Goal: Transaction & Acquisition: Purchase product/service

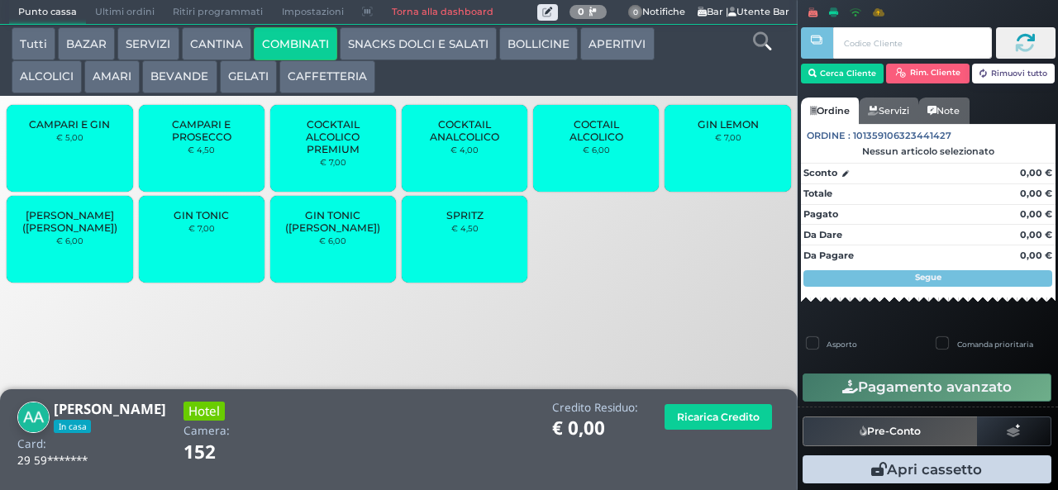
click at [451, 221] on span "SPRITZ" at bounding box center [464, 215] width 37 height 12
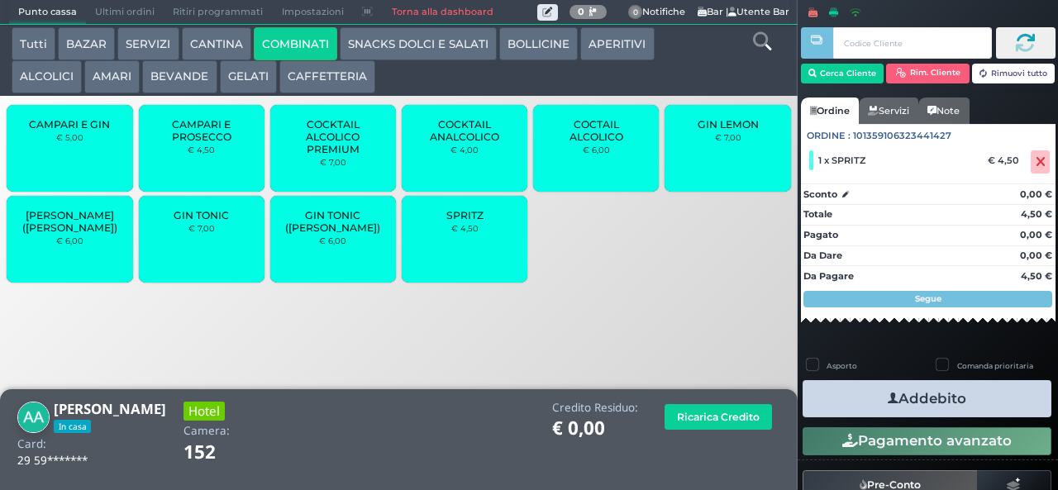
click at [887, 397] on icon "button" at bounding box center [892, 398] width 11 height 17
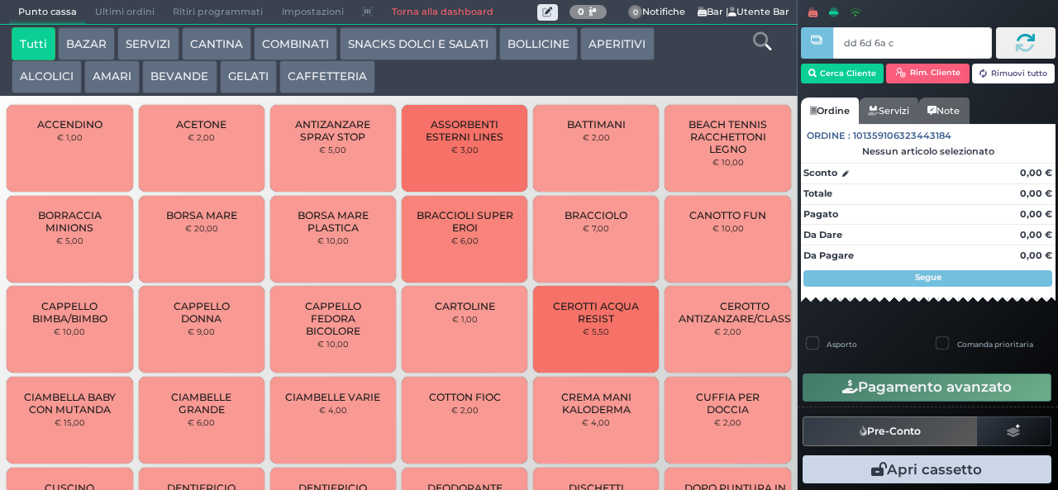
type input "dd 6d 6a c3"
click at [0, 0] on div at bounding box center [0, 0] width 0 height 0
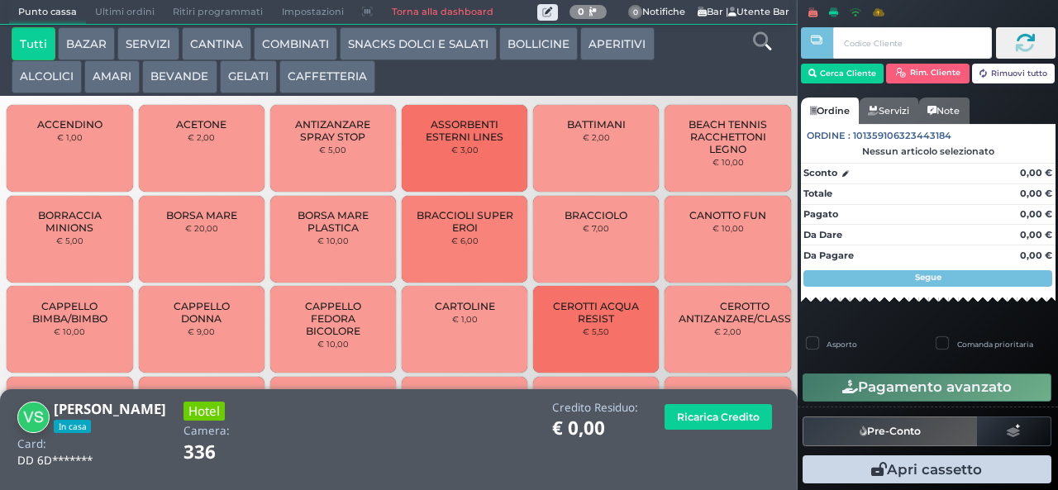
click at [430, 40] on button "SNACKS DOLCI E SALATI" at bounding box center [418, 43] width 157 height 33
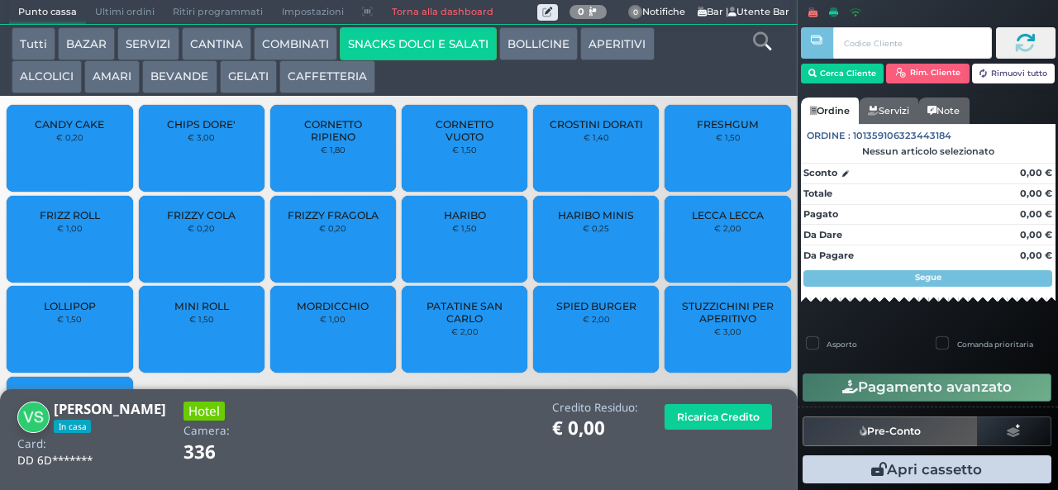
click at [445, 323] on span "PATATINE SAN CARLO" at bounding box center [465, 312] width 98 height 25
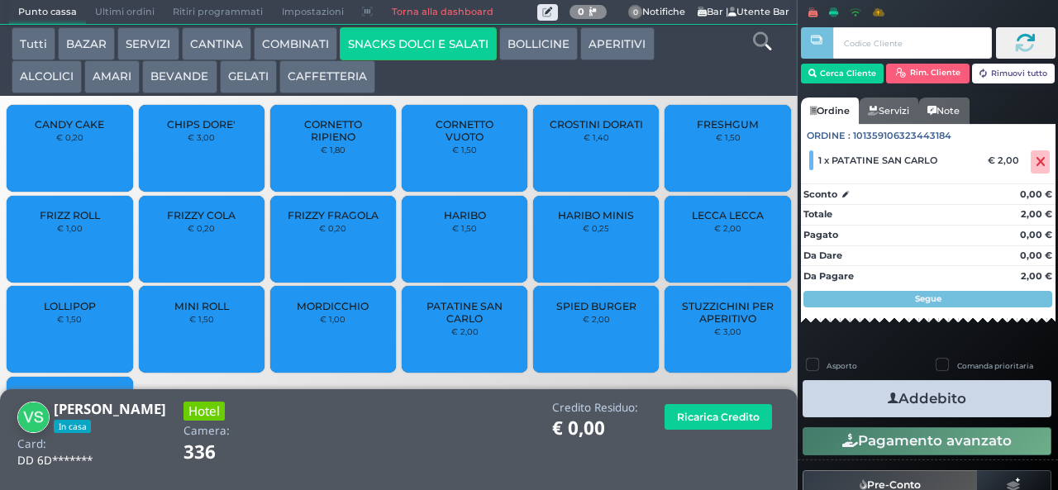
click at [888, 397] on icon "button" at bounding box center [892, 398] width 11 height 17
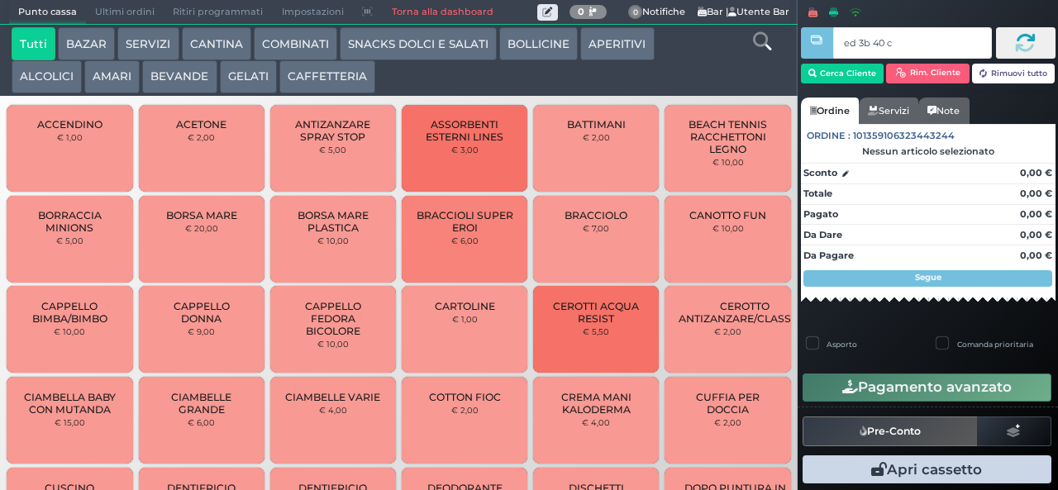
type input "ed 3b 40 c3"
click at [0, 0] on div at bounding box center [0, 0] width 0 height 0
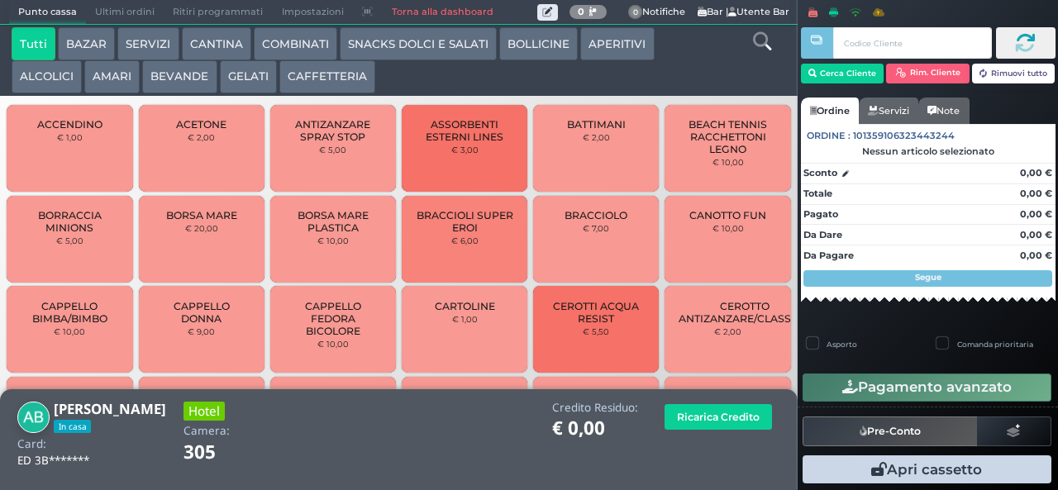
click at [454, 45] on button "SNACKS DOLCI E SALATI" at bounding box center [418, 43] width 157 height 33
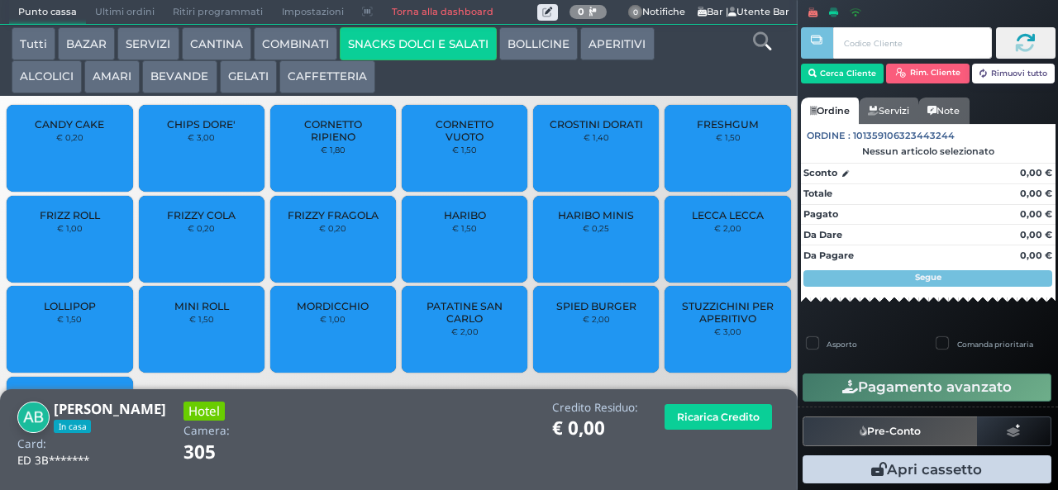
click at [452, 325] on span "PATATINE SAN CARLO" at bounding box center [465, 312] width 98 height 25
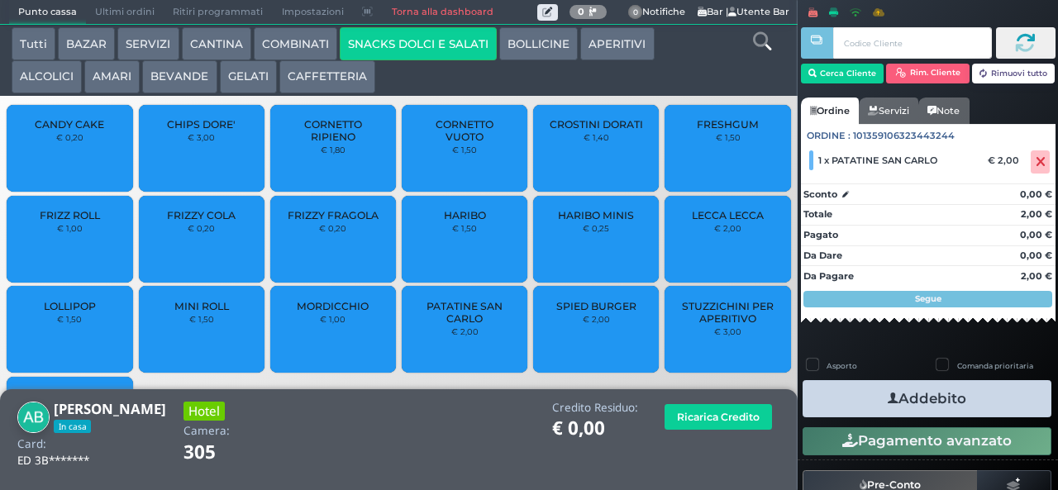
click at [887, 397] on icon "button" at bounding box center [892, 398] width 11 height 17
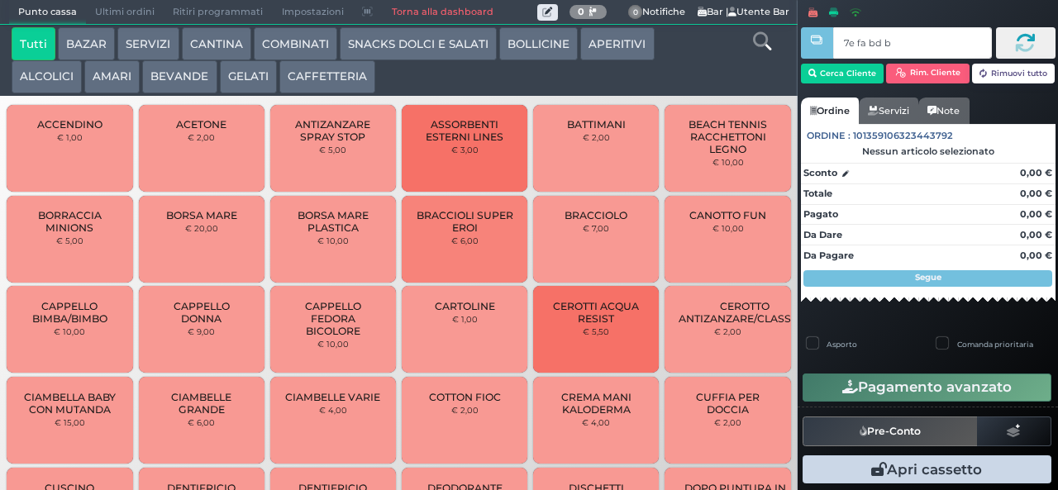
type input "7e fa bd b9"
click at [0, 0] on div at bounding box center [0, 0] width 0 height 0
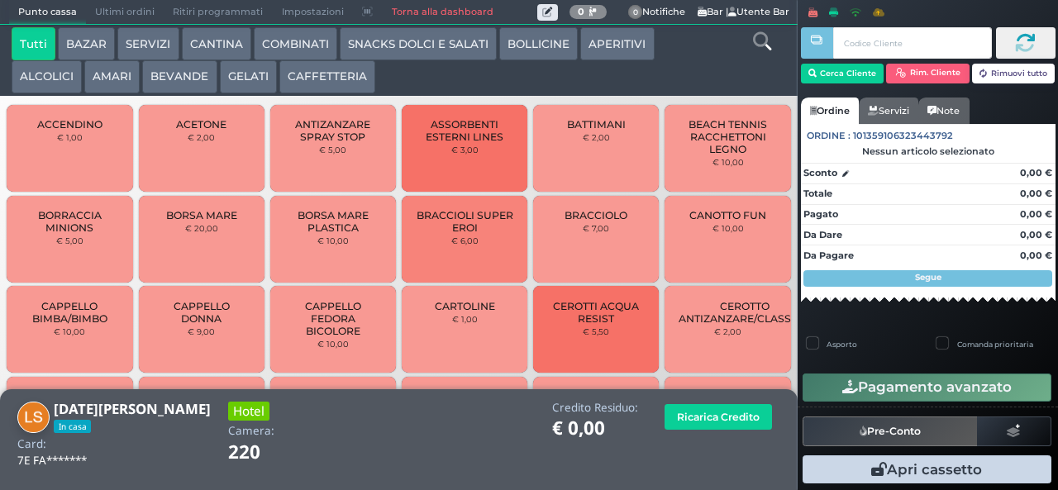
click at [421, 43] on button "SNACKS DOLCI E SALATI" at bounding box center [418, 43] width 157 height 33
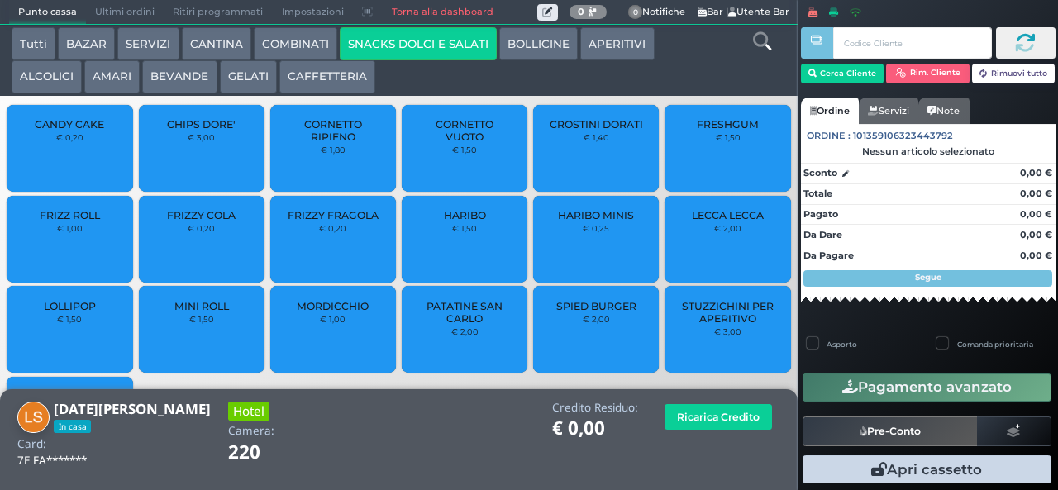
click at [730, 126] on span "FRESHGUM" at bounding box center [728, 124] width 62 height 12
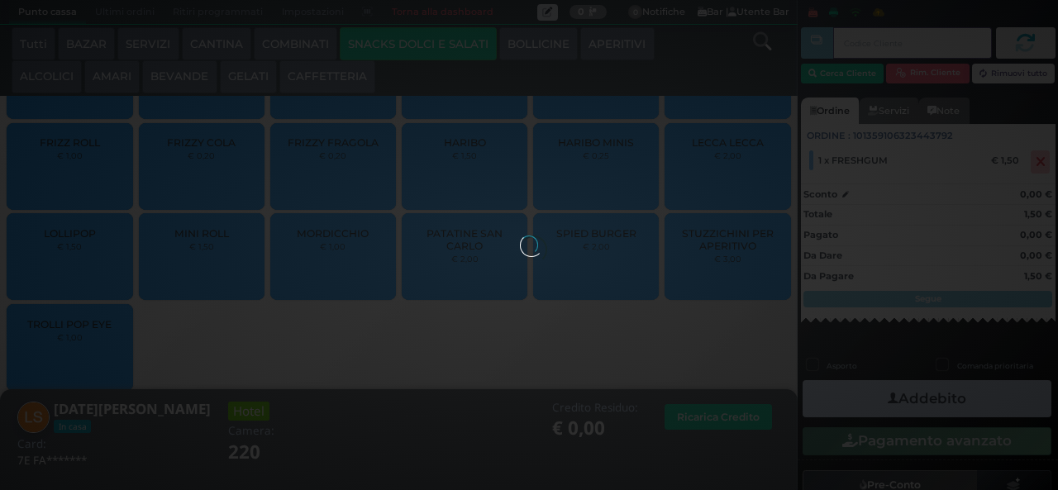
scroll to position [110, 0]
click at [538, 254] on div at bounding box center [529, 244] width 18 height 18
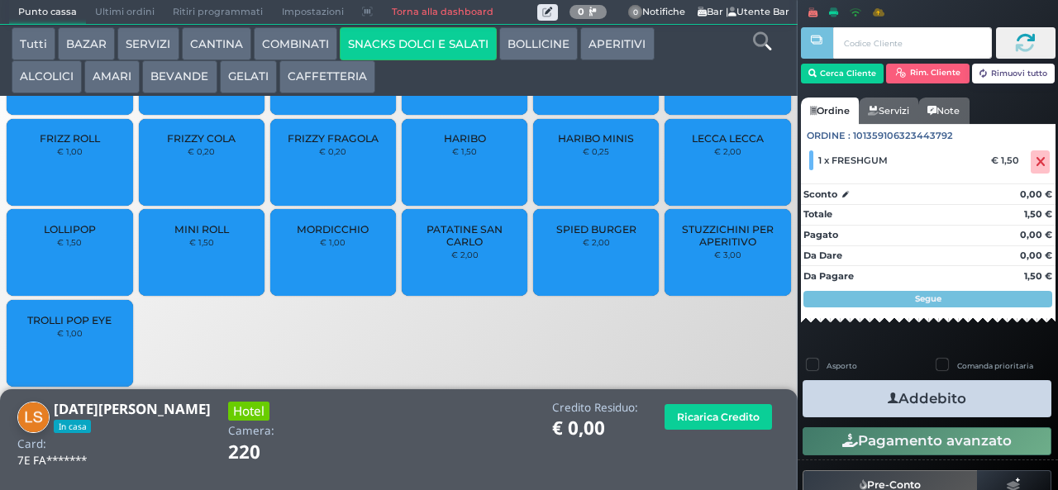
click at [0, 0] on div at bounding box center [0, 0] width 0 height 0
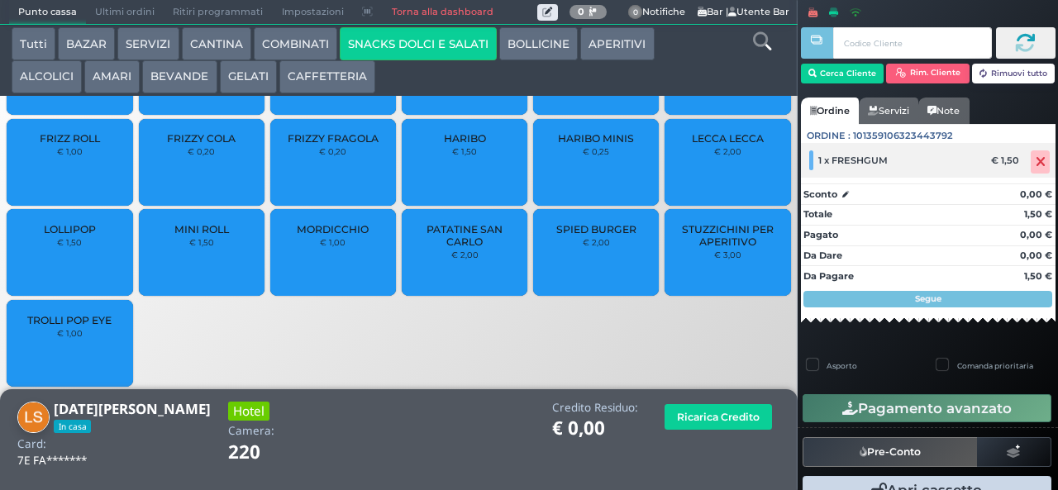
click at [1035, 162] on icon at bounding box center [1040, 162] width 10 height 1
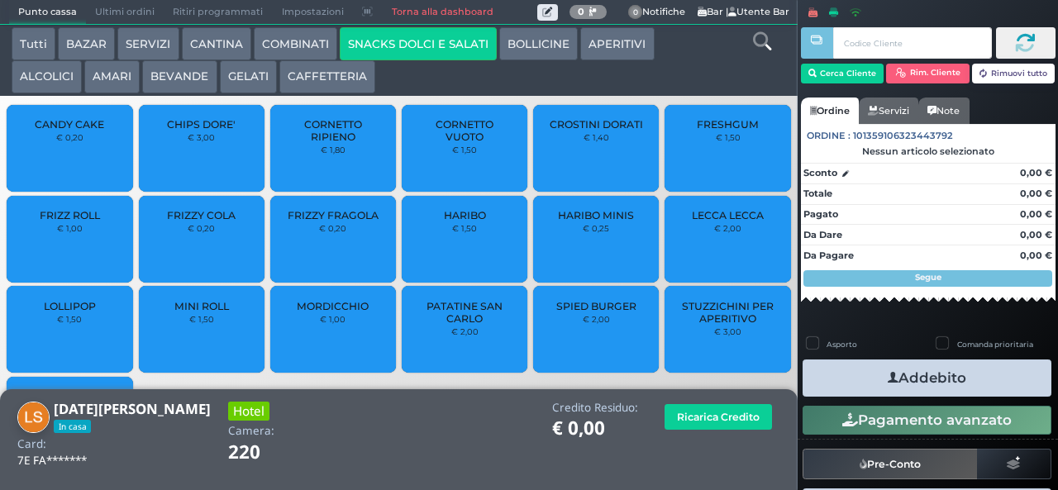
scroll to position [0, 0]
click at [705, 159] on div "FRESHGUM € 1,50" at bounding box center [727, 148] width 126 height 87
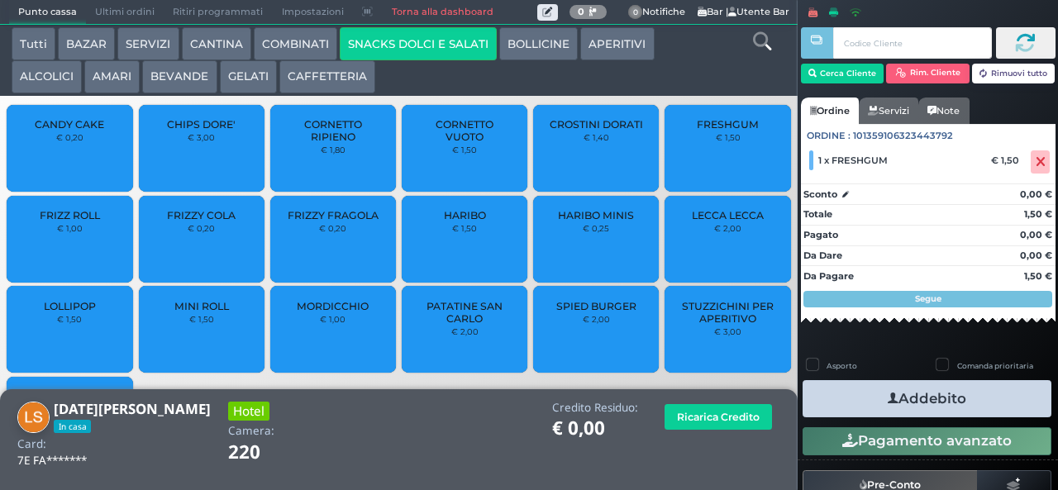
click at [887, 397] on icon "button" at bounding box center [892, 398] width 11 height 17
